Goal: Check status: Check status

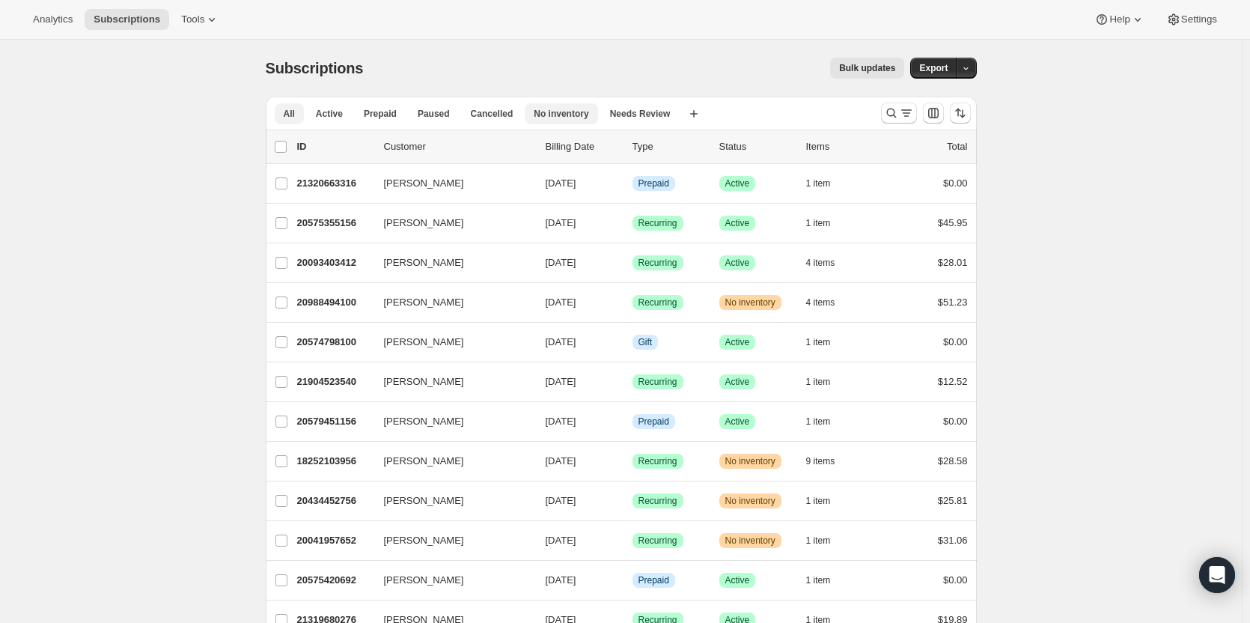
click at [561, 120] on button "No inventory" at bounding box center [561, 113] width 73 height 21
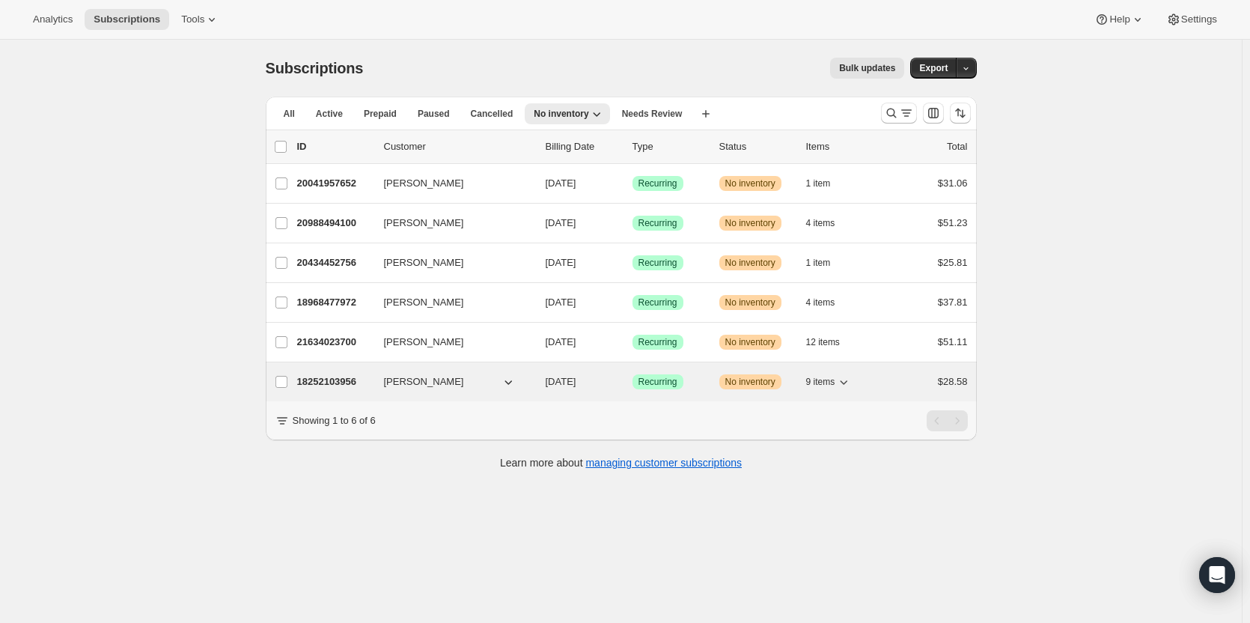
click at [683, 382] on span "Success Recurring" at bounding box center [657, 381] width 51 height 15
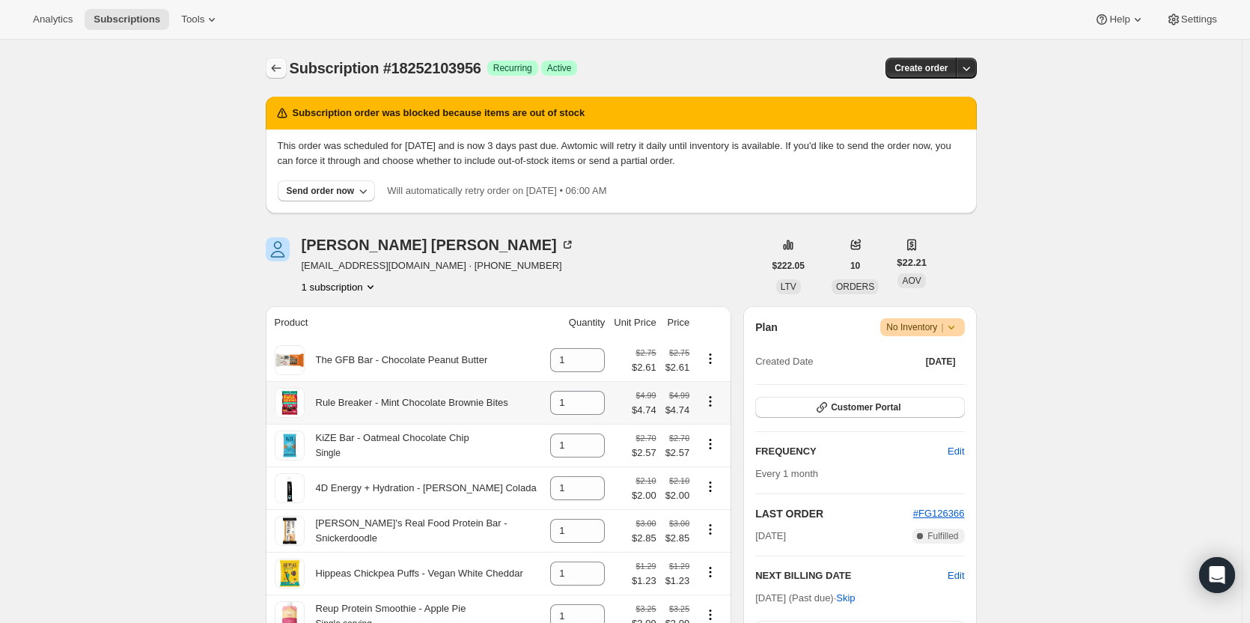
click at [282, 60] on button "Subscriptions" at bounding box center [276, 68] width 21 height 21
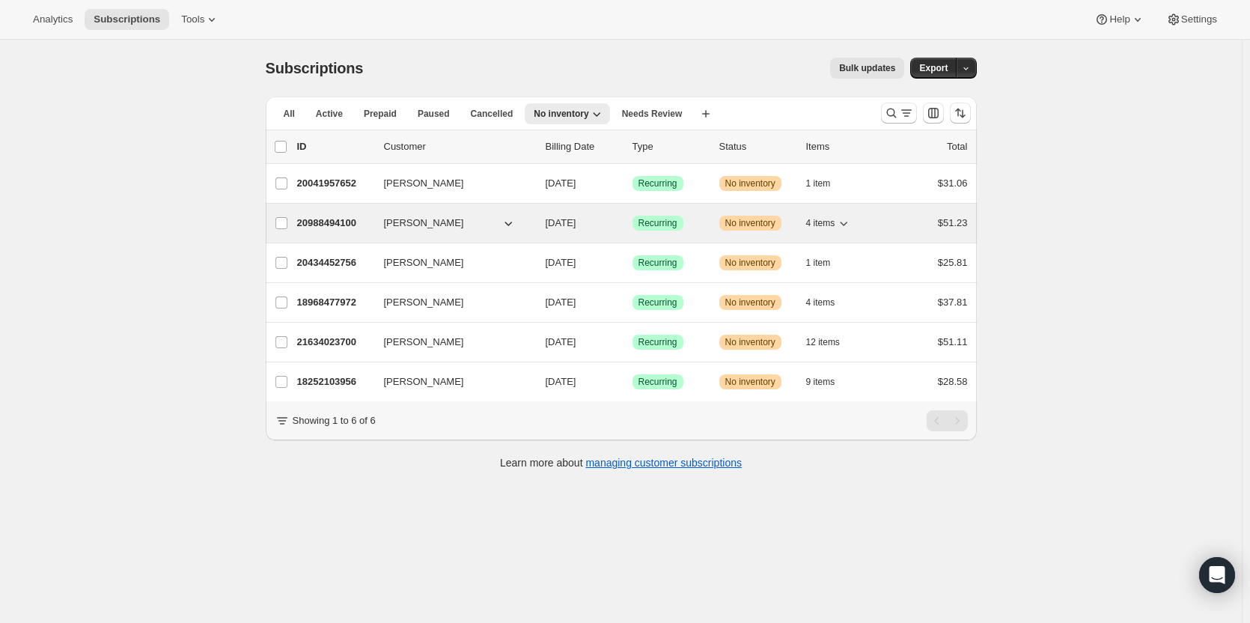
click at [652, 230] on span "Success Recurring" at bounding box center [657, 223] width 51 height 15
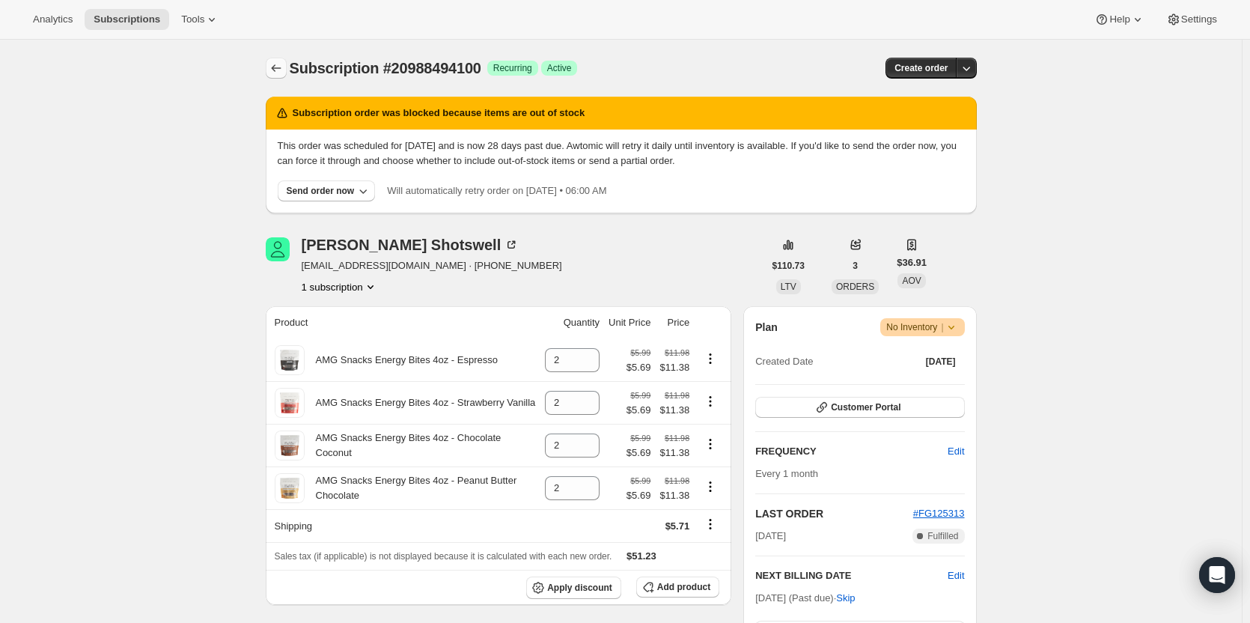
click at [287, 68] on button "Subscriptions" at bounding box center [276, 68] width 21 height 21
